Goal: Information Seeking & Learning: Understand process/instructions

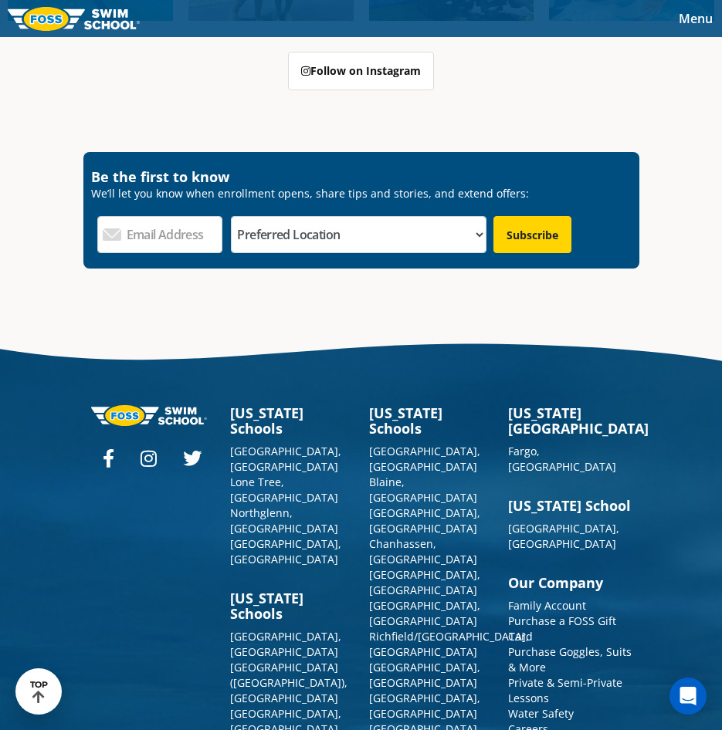
scroll to position [5394, 0]
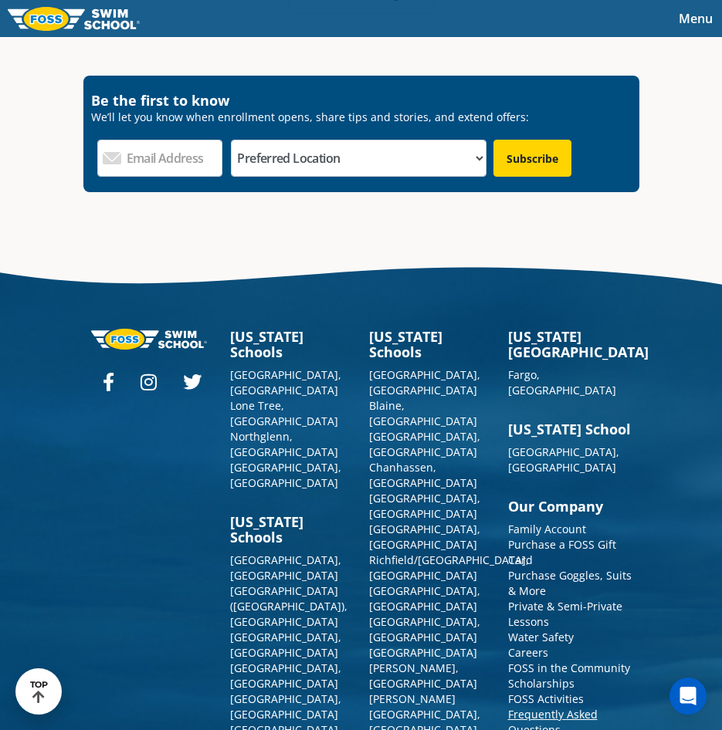
click at [521, 707] on link "Frequently Asked Questions" at bounding box center [553, 722] width 90 height 30
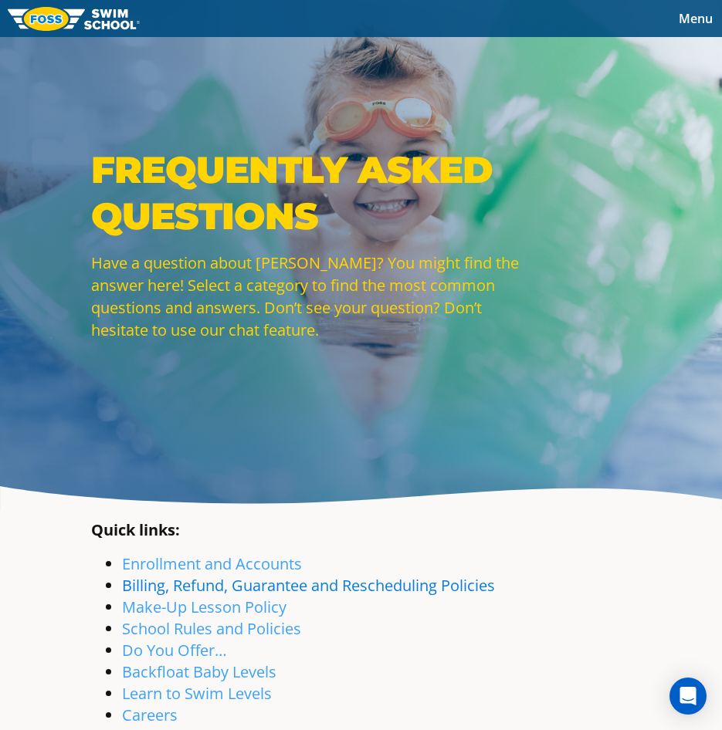
click at [175, 590] on link "Billing, Refund, Guarantee and Rescheduling Policies" at bounding box center [308, 585] width 373 height 21
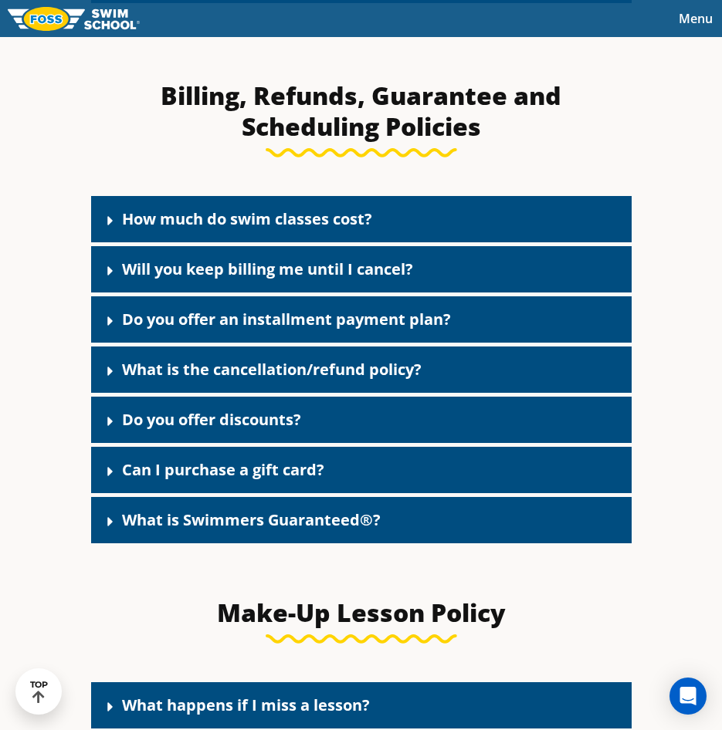
scroll to position [1347, 0]
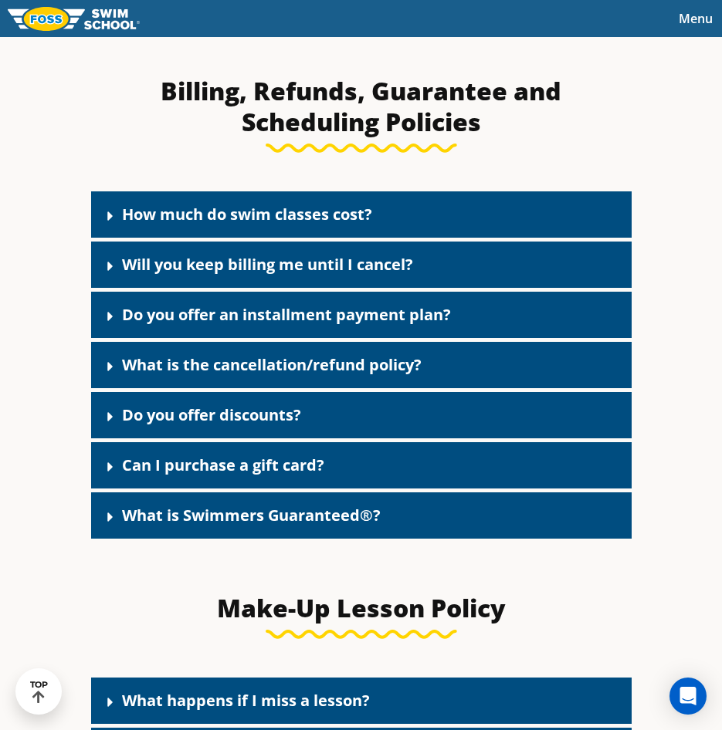
click at [333, 368] on link "What is the cancellation/refund policy?" at bounding box center [272, 364] width 300 height 21
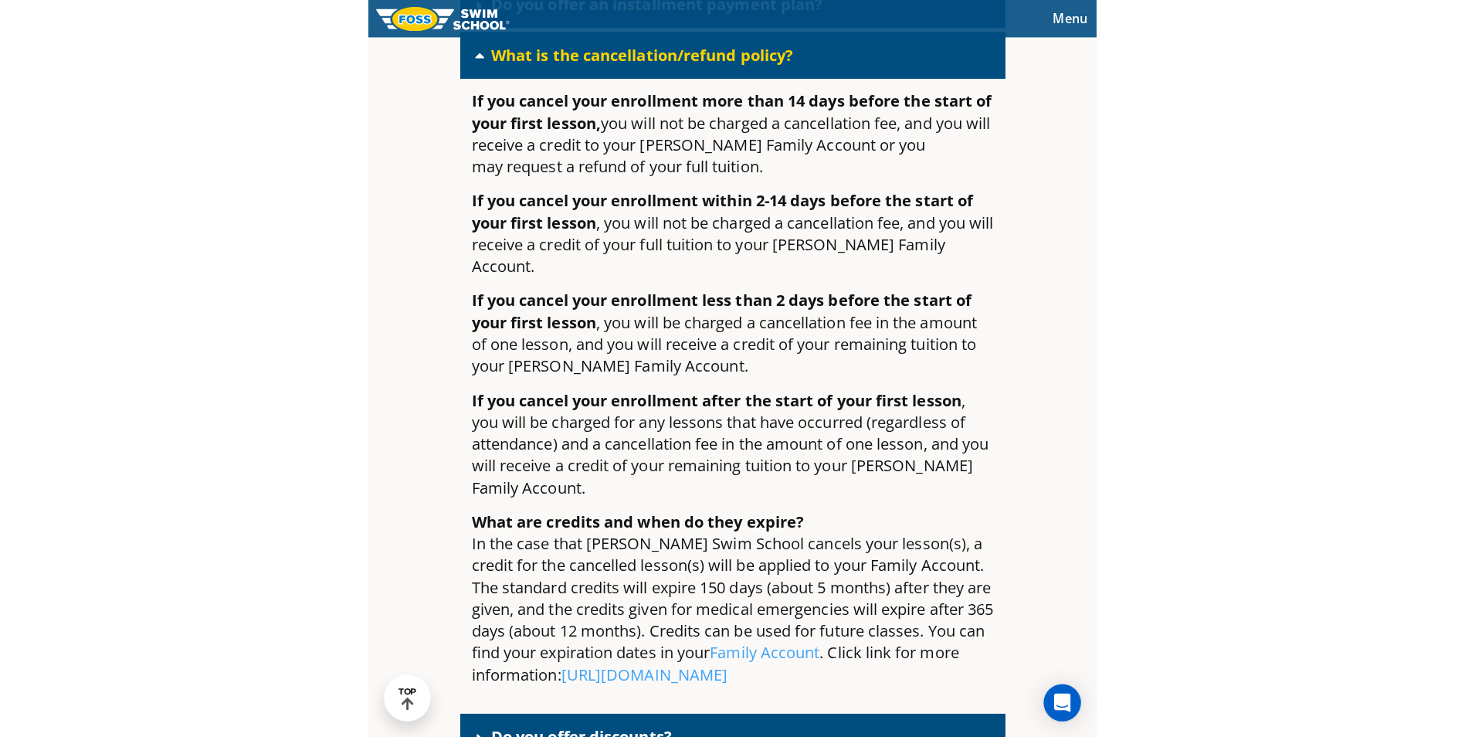
scroll to position [1501, 0]
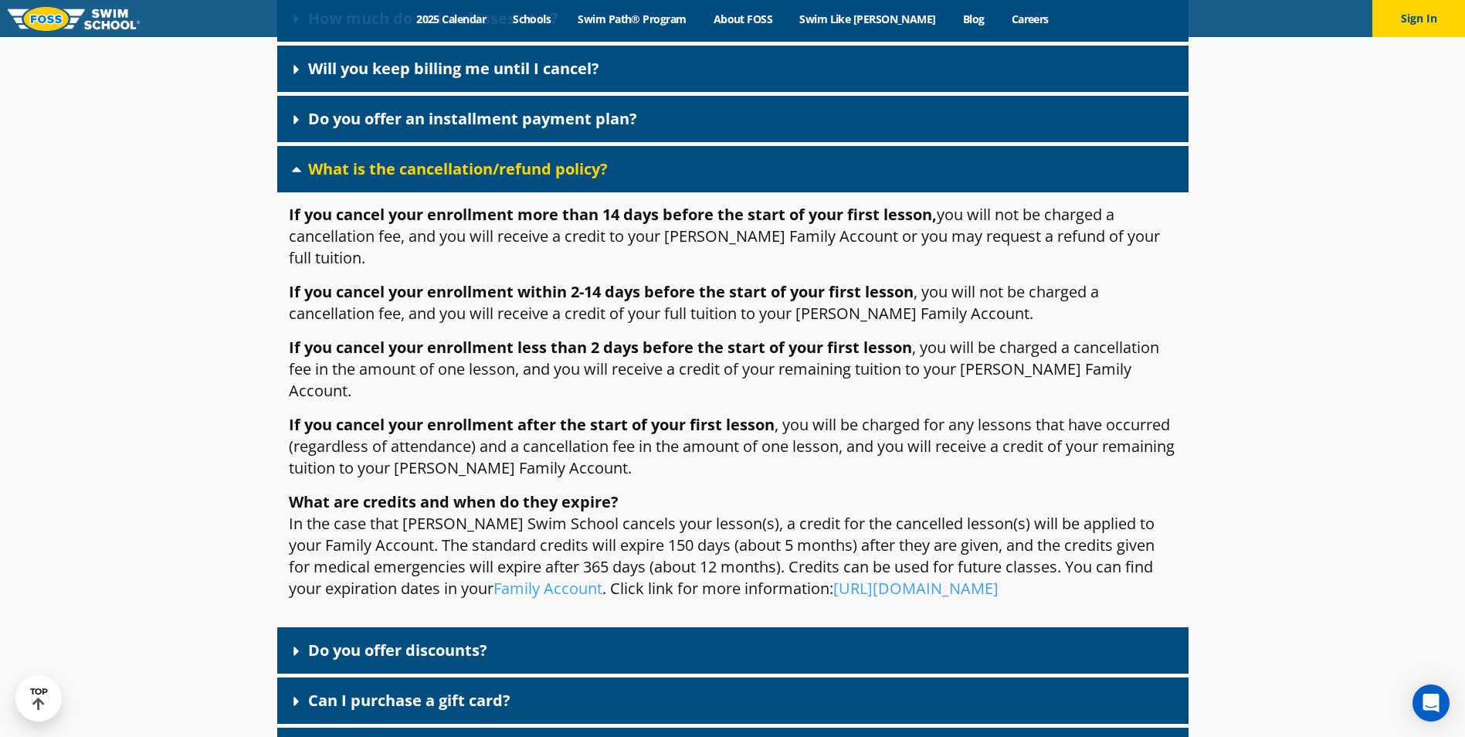
drag, startPoint x: 1413, startPoint y: 364, endPoint x: 1400, endPoint y: 344, distance: 23.3
